Goal: Navigation & Orientation: Find specific page/section

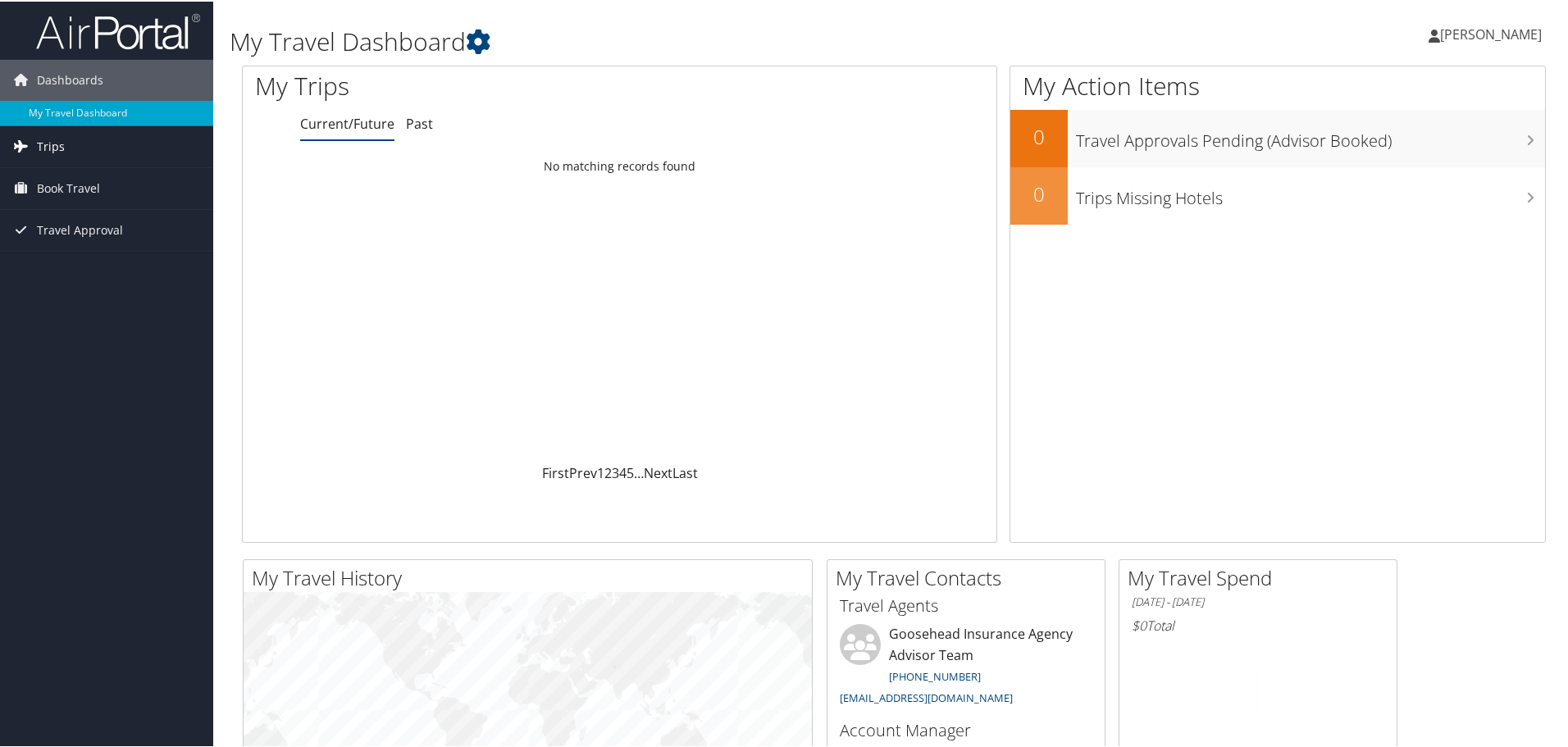
click at [55, 144] on span "Trips" at bounding box center [50, 145] width 28 height 41
click at [69, 184] on link "Current/Future Trips" at bounding box center [106, 178] width 214 height 25
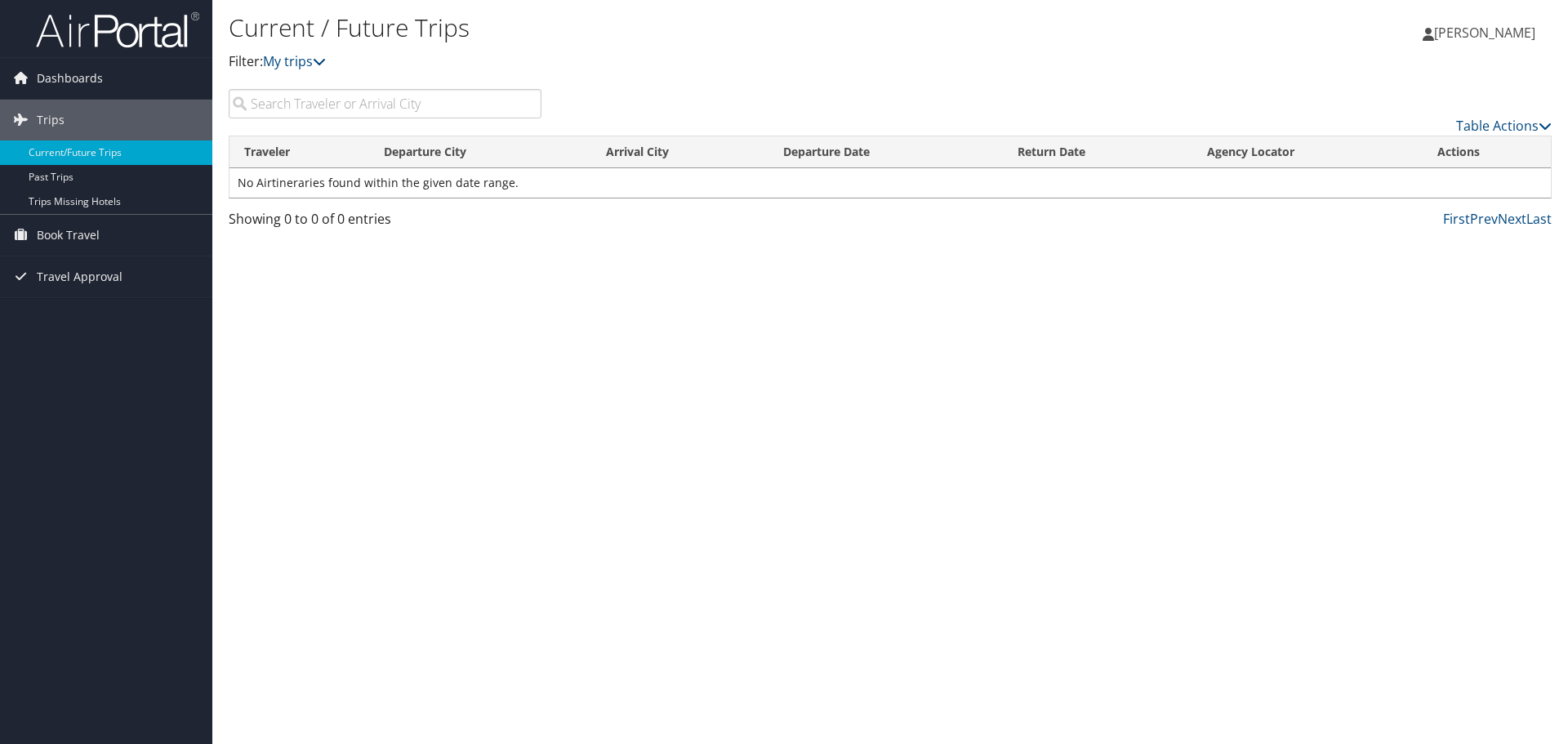
click at [1466, 38] on span "[PERSON_NAME]" at bounding box center [1485, 32] width 102 height 18
click at [66, 284] on span "Travel Approval" at bounding box center [79, 277] width 86 height 41
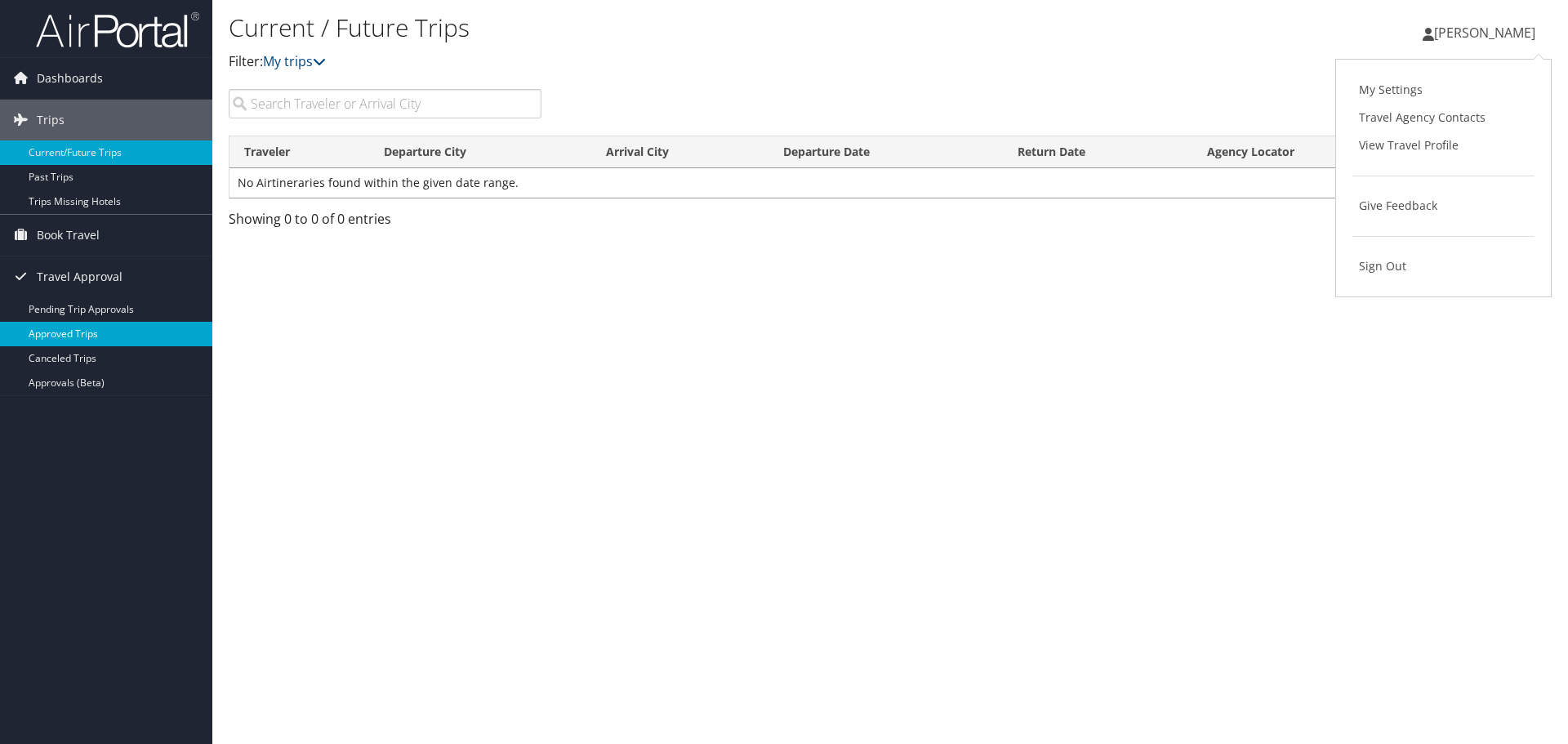
click at [67, 337] on link "Approved Trips" at bounding box center [106, 334] width 213 height 25
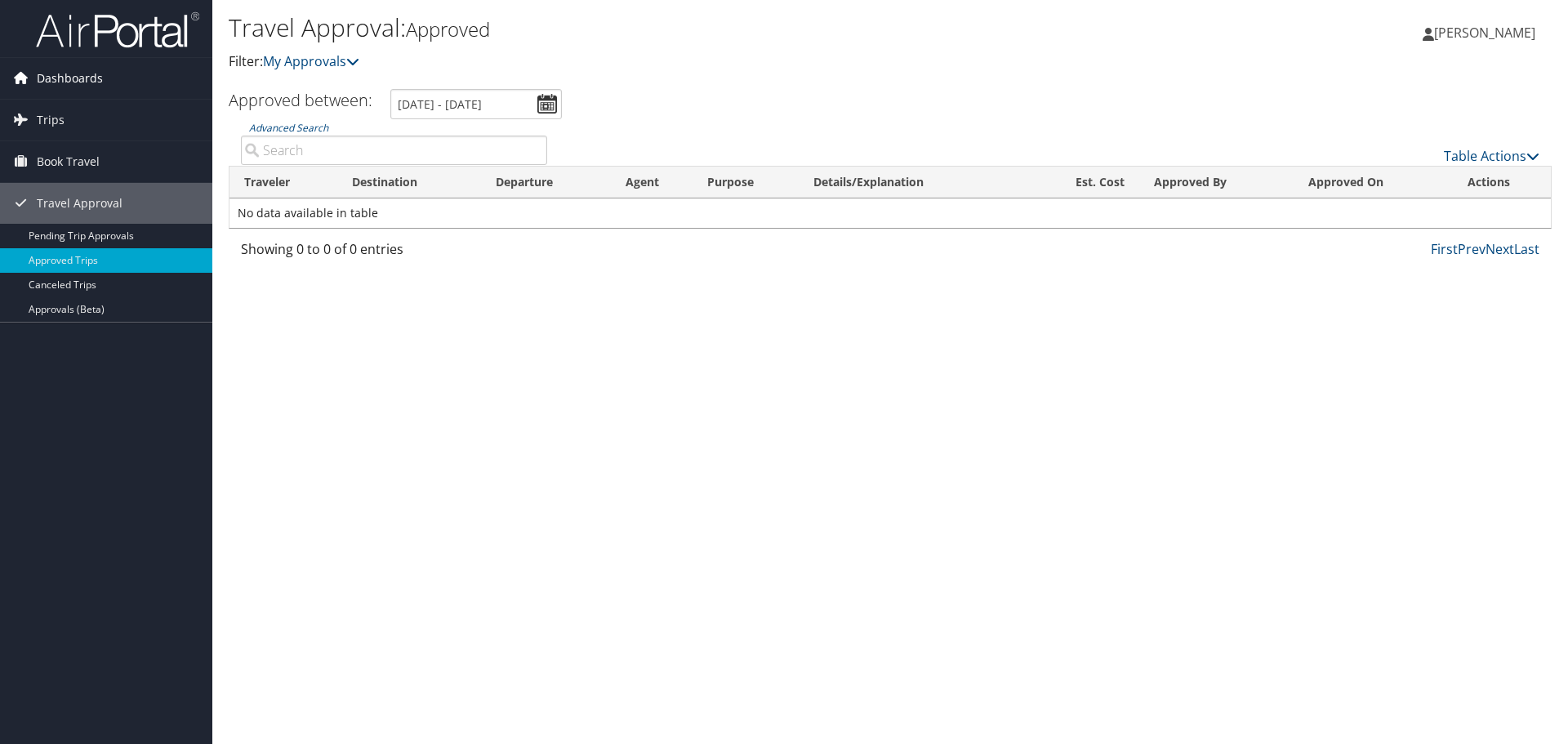
click at [58, 73] on span "Dashboards" at bounding box center [69, 78] width 66 height 41
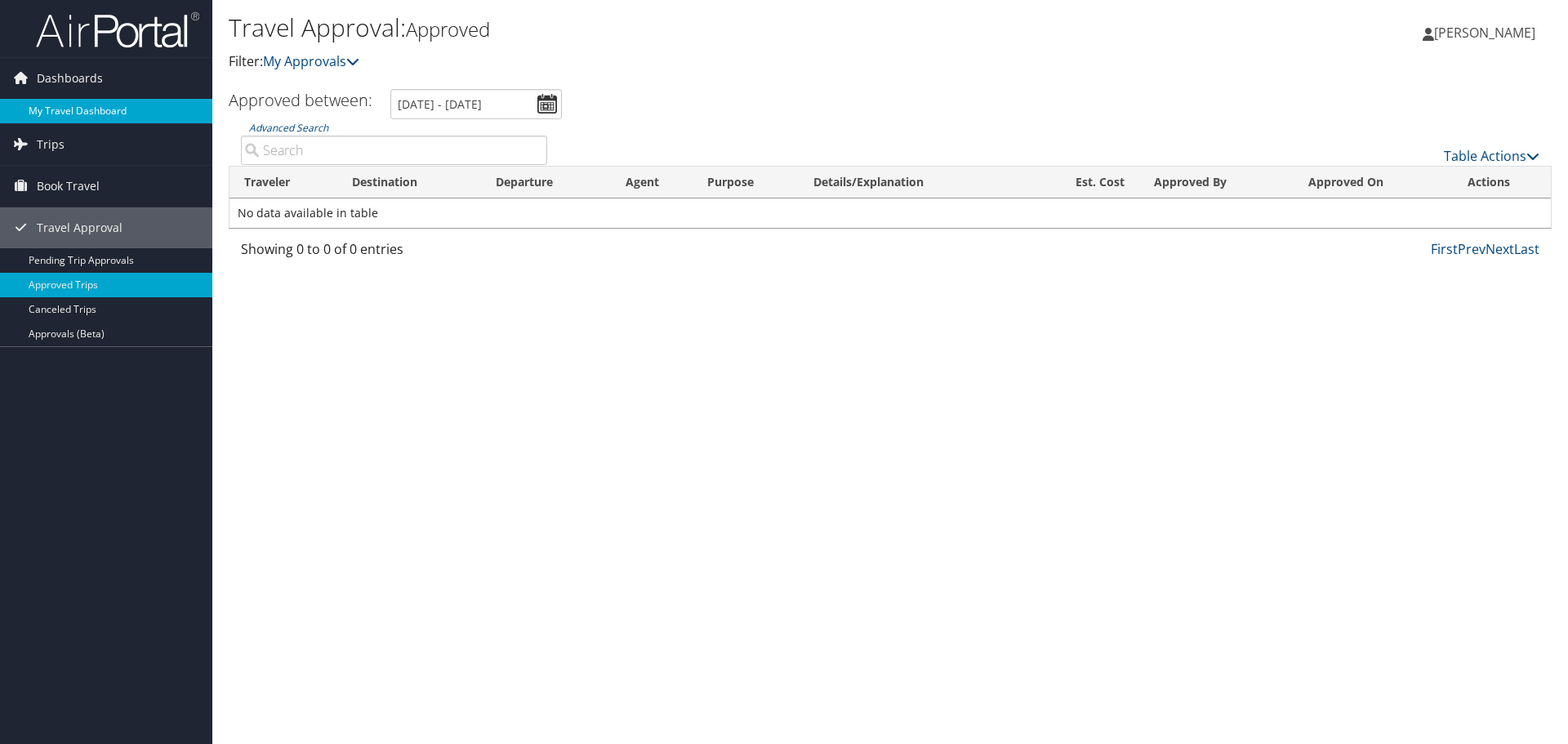
click at [92, 103] on link "My Travel Dashboard" at bounding box center [106, 111] width 213 height 25
